Goal: Transaction & Acquisition: Purchase product/service

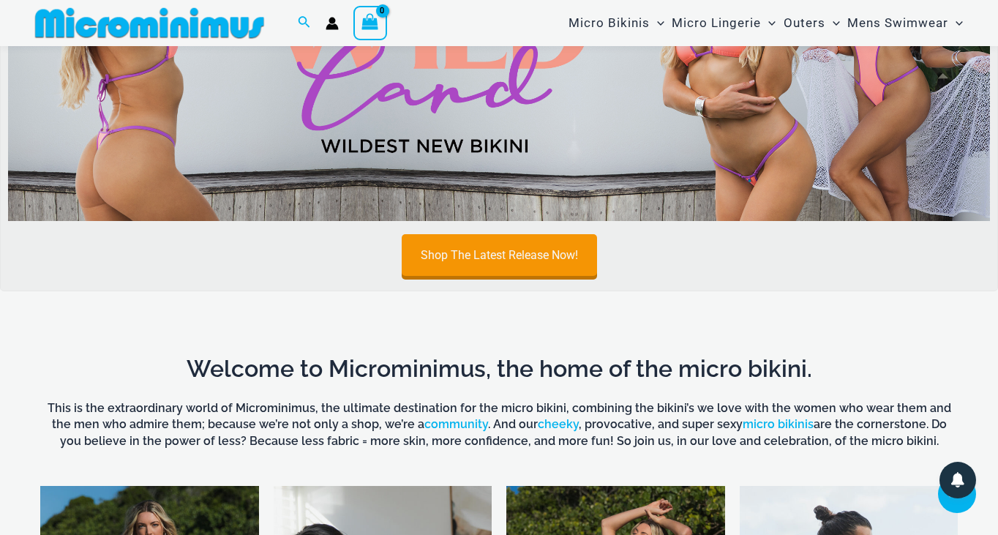
scroll to position [696, 0]
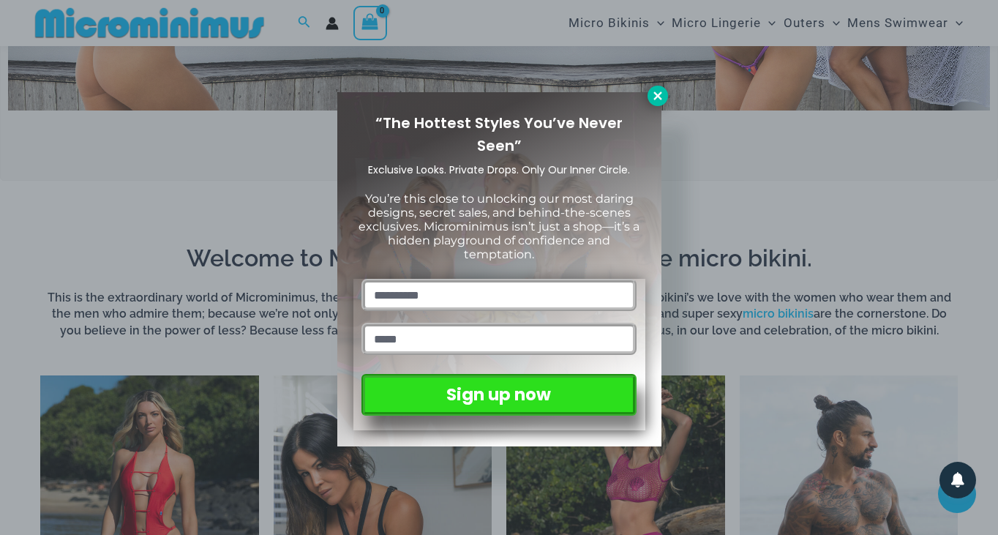
click at [655, 92] on icon at bounding box center [657, 95] width 8 height 8
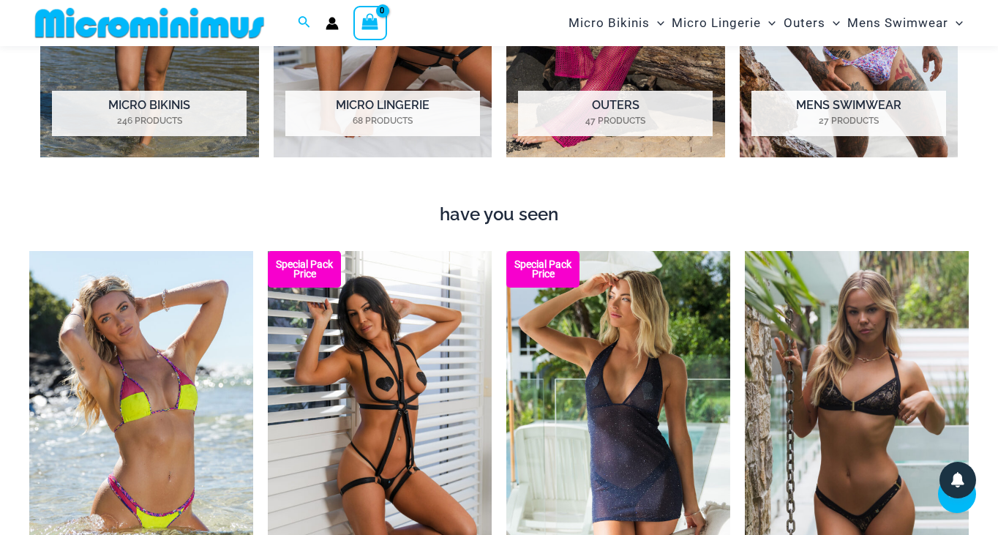
scroll to position [1232, 1]
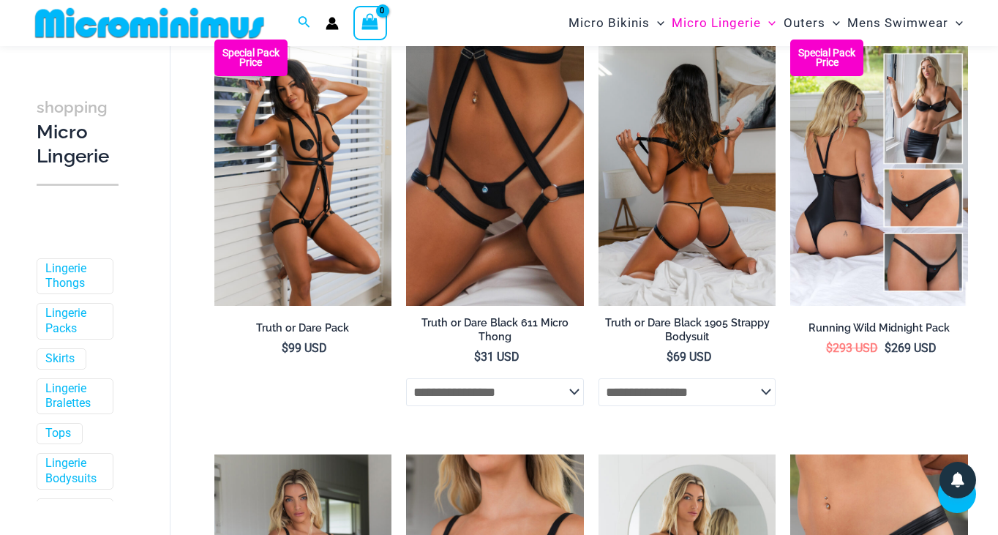
scroll to position [233, 0]
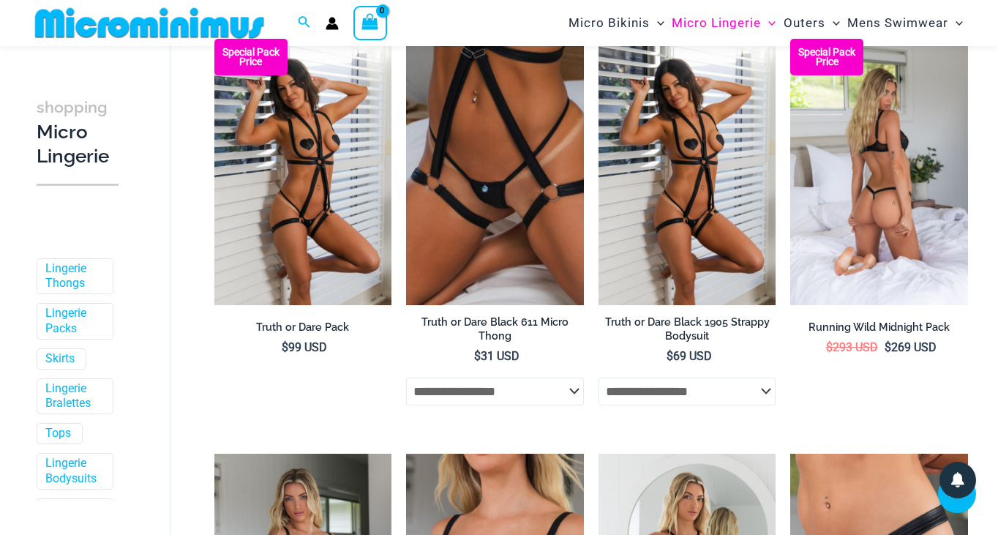
click at [876, 271] on img at bounding box center [879, 172] width 178 height 266
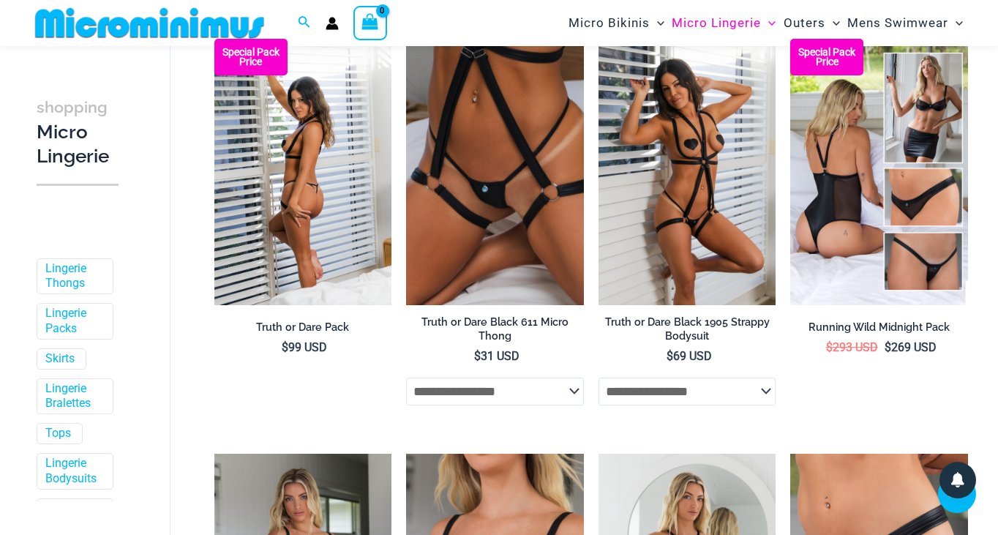
click at [329, 202] on img at bounding box center [303, 172] width 178 height 266
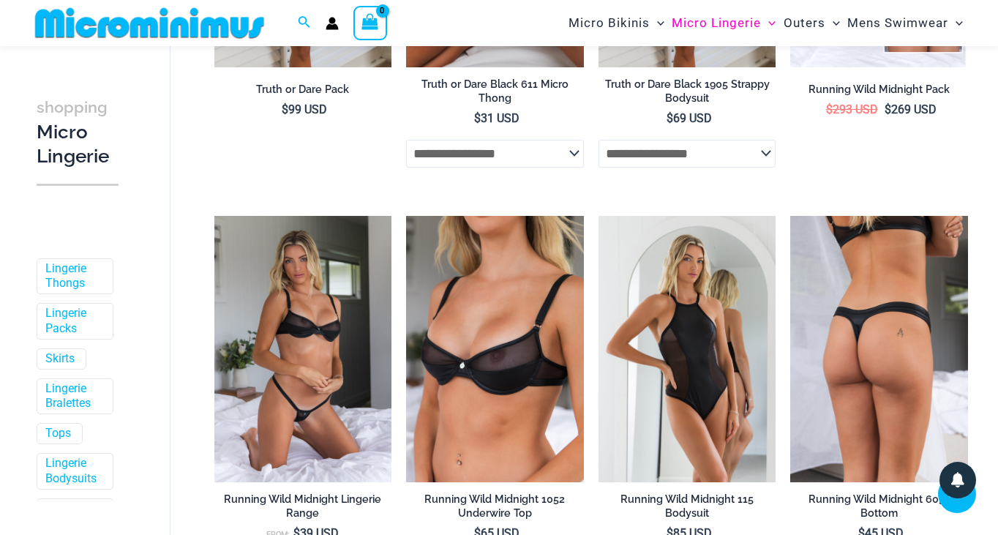
scroll to position [481, 0]
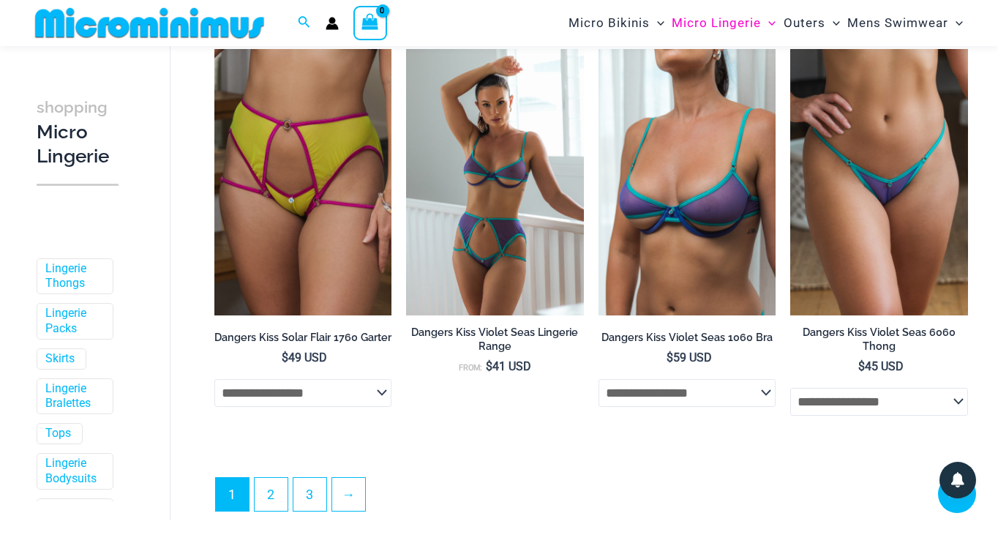
scroll to position [3073, 0]
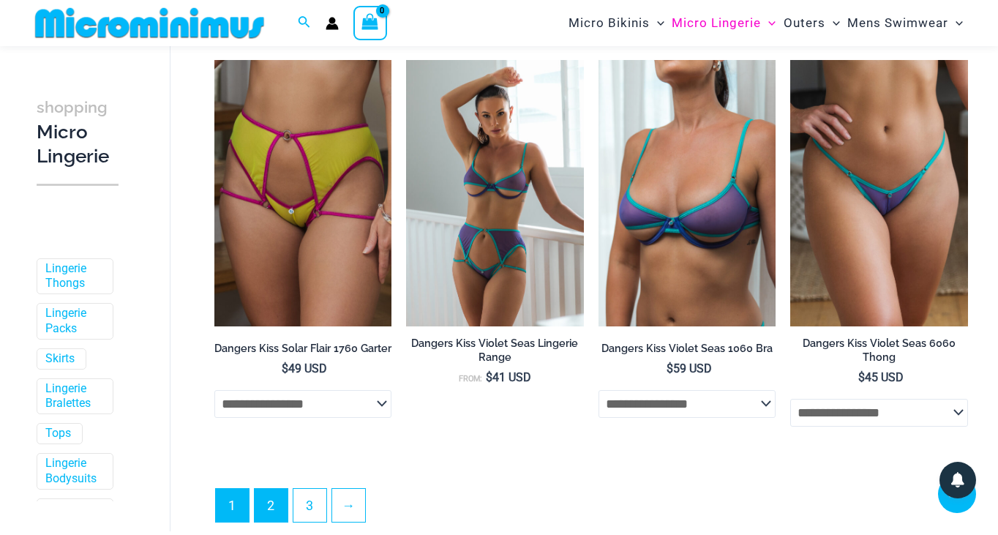
click at [268, 489] on link "2" at bounding box center [271, 505] width 33 height 33
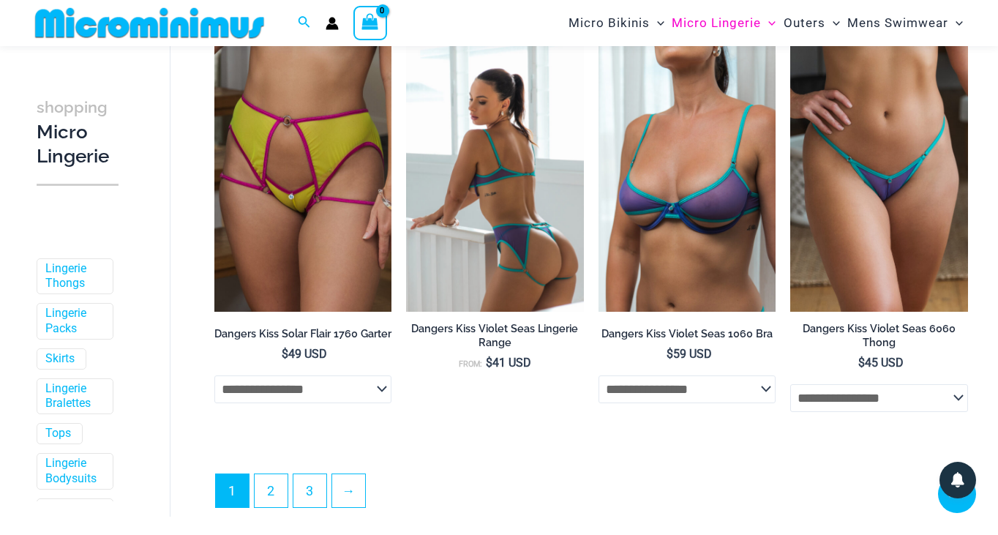
scroll to position [3091, 0]
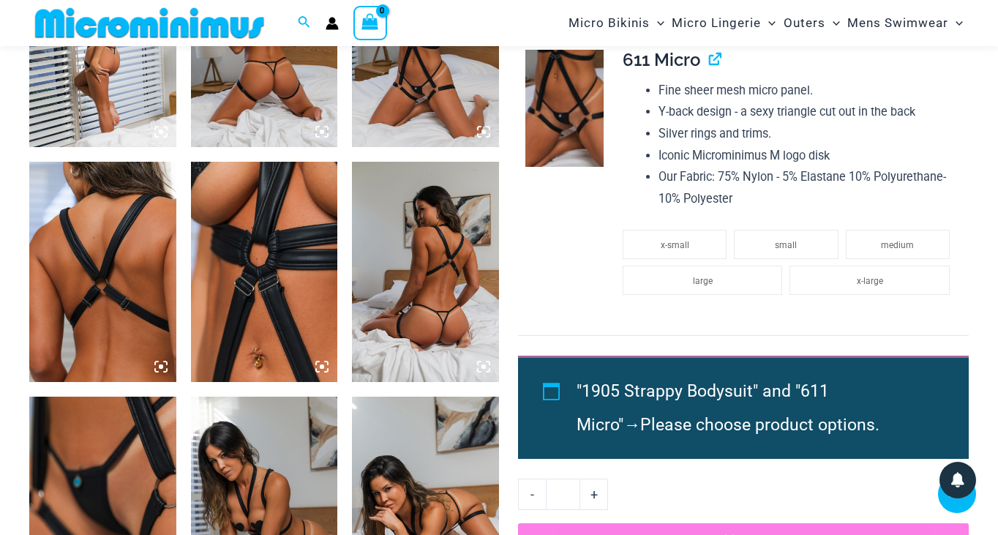
scroll to position [938, 1]
